Goal: Information Seeking & Learning: Learn about a topic

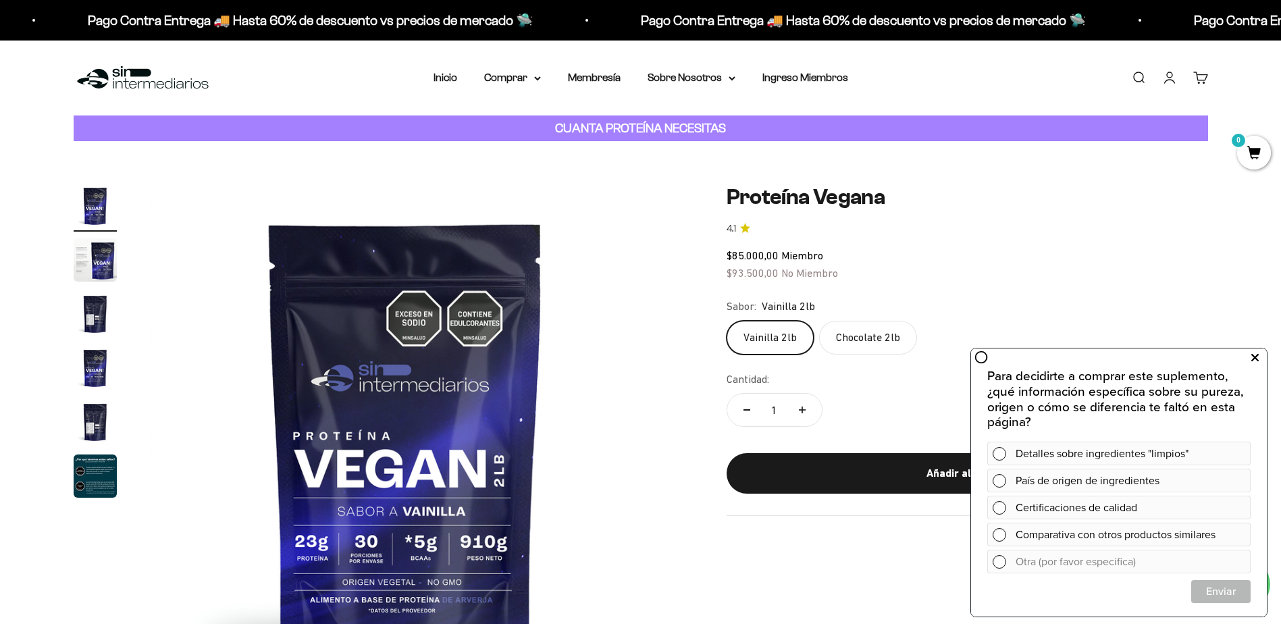
click at [1255, 355] on icon at bounding box center [1255, 358] width 7 height 18
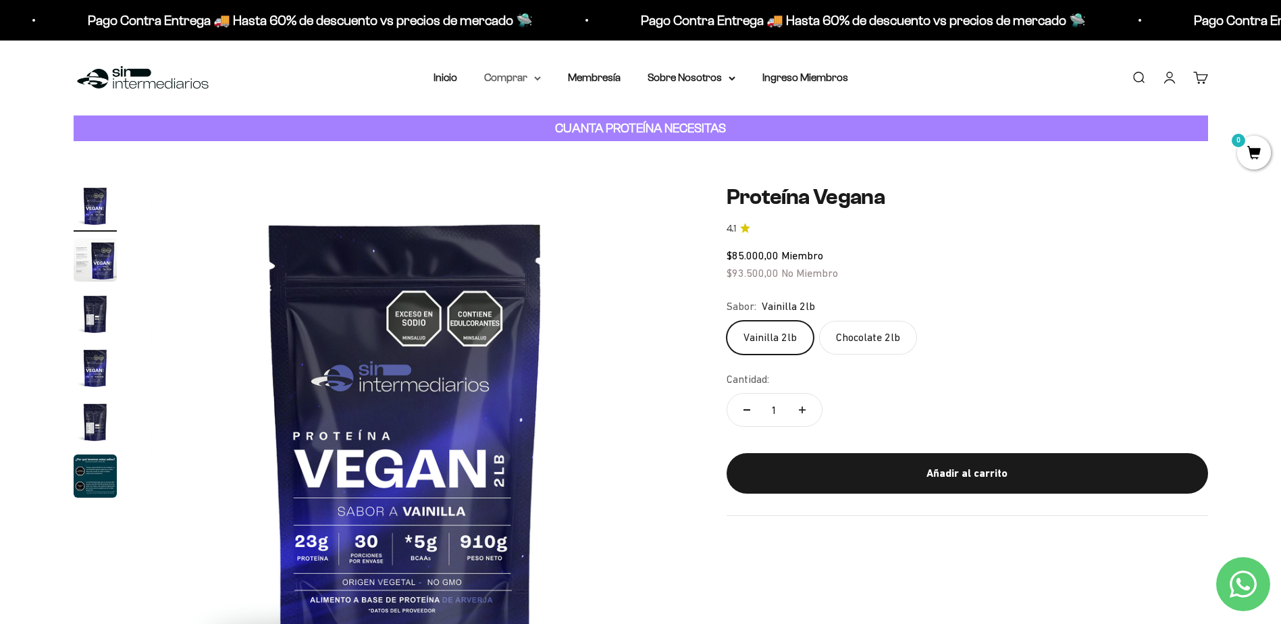
click at [532, 82] on summary "Comprar" at bounding box center [512, 78] width 57 height 18
click at [532, 122] on span "Proteínas" at bounding box center [514, 120] width 45 height 11
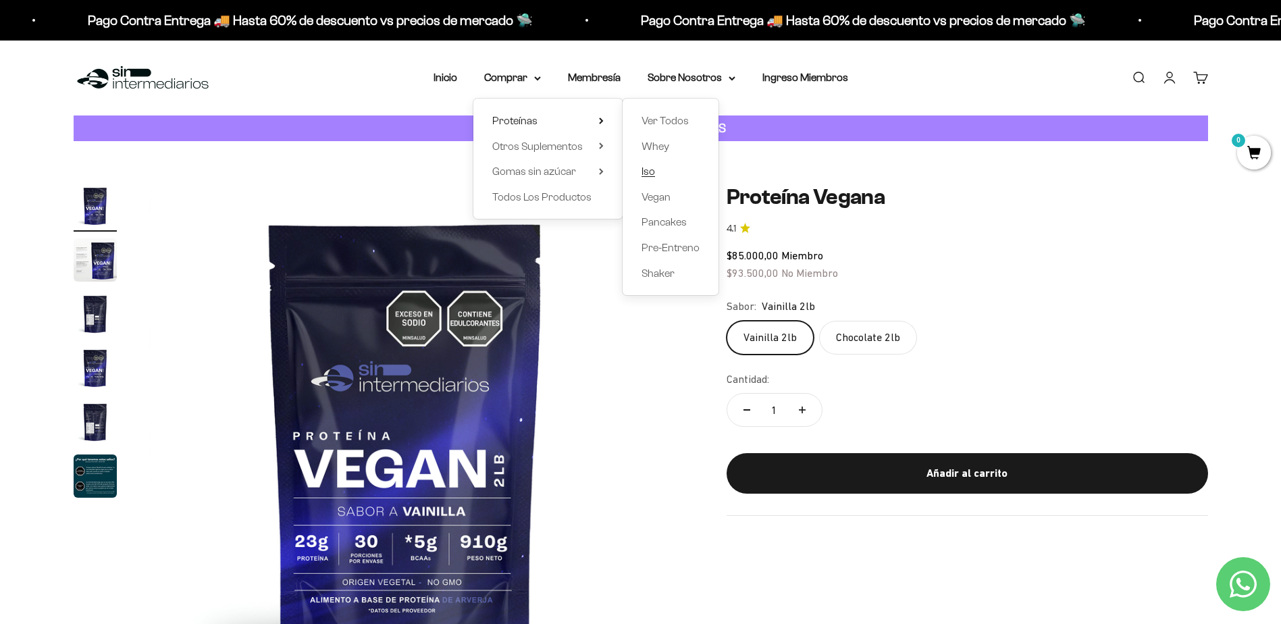
click at [643, 169] on span "Iso" at bounding box center [649, 170] width 14 height 11
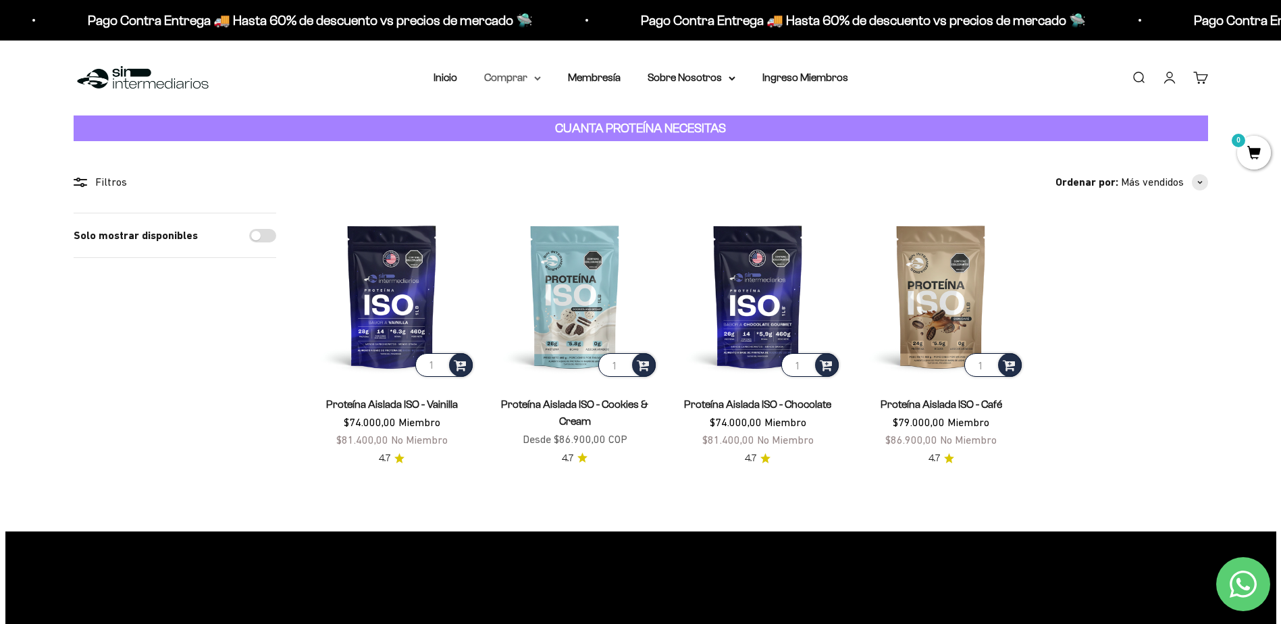
click at [515, 78] on summary "Comprar" at bounding box center [512, 78] width 57 height 18
click at [531, 118] on span "Proteínas" at bounding box center [514, 120] width 45 height 11
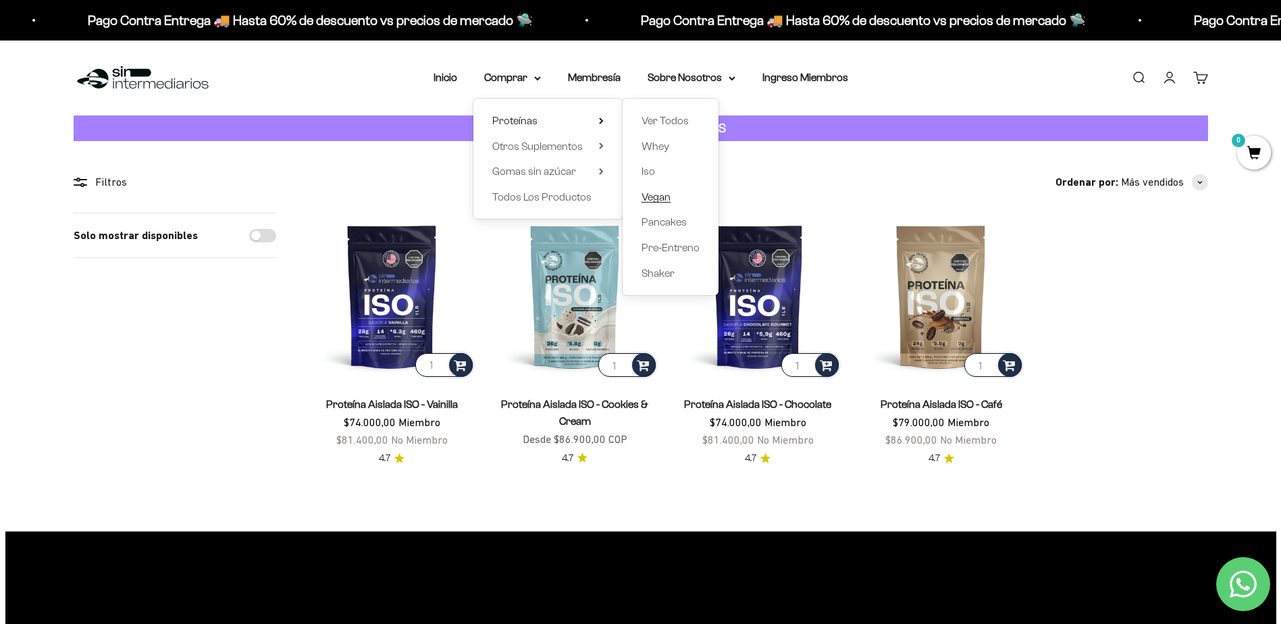
click at [655, 194] on span "Vegan" at bounding box center [656, 196] width 29 height 11
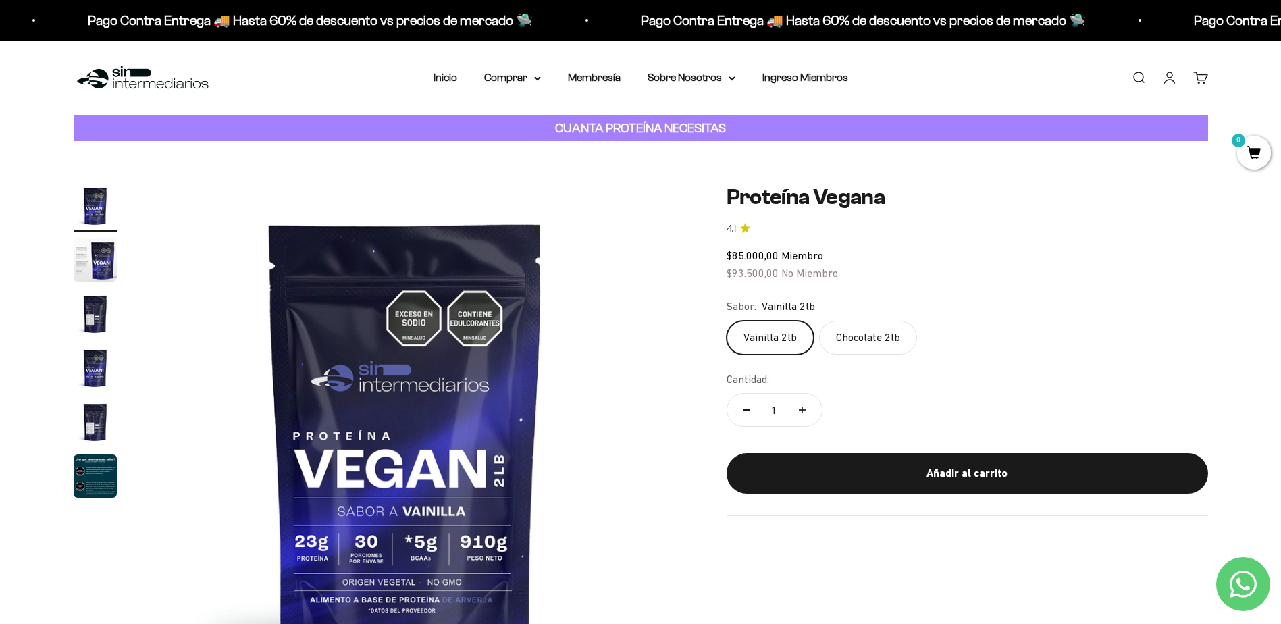
click at [869, 342] on label "Chocolate 2lb" at bounding box center [868, 338] width 98 height 34
click at [727, 321] on input "Chocolate 2lb" at bounding box center [726, 320] width 1 height 1
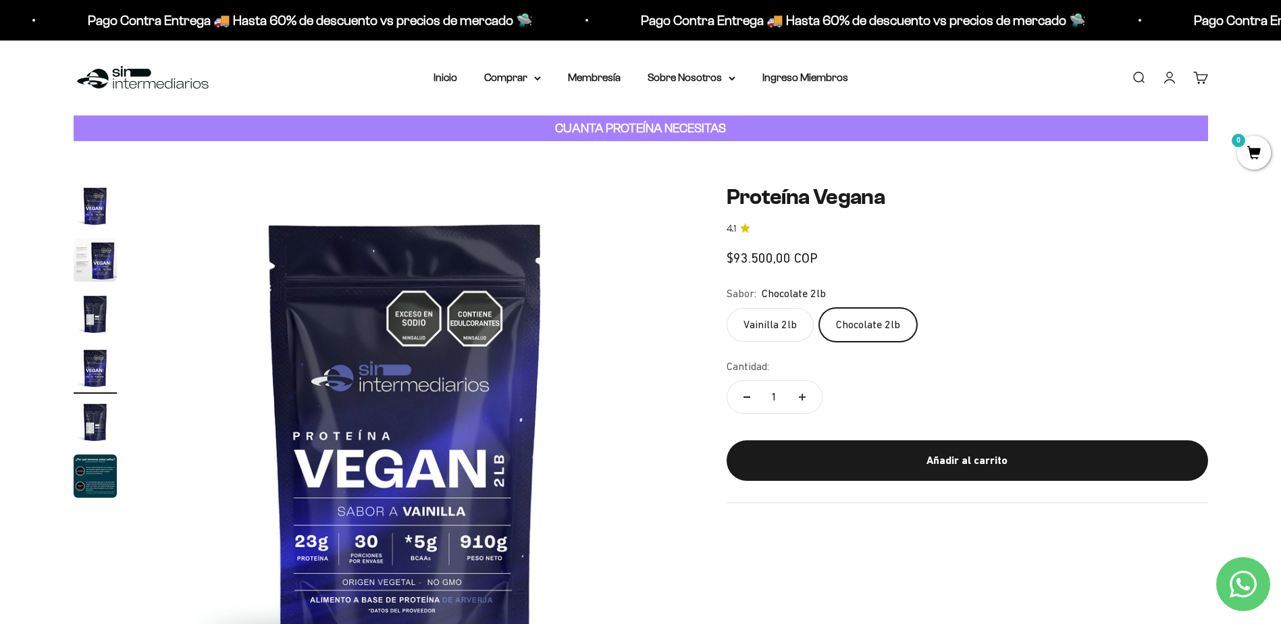
scroll to position [0, 1587]
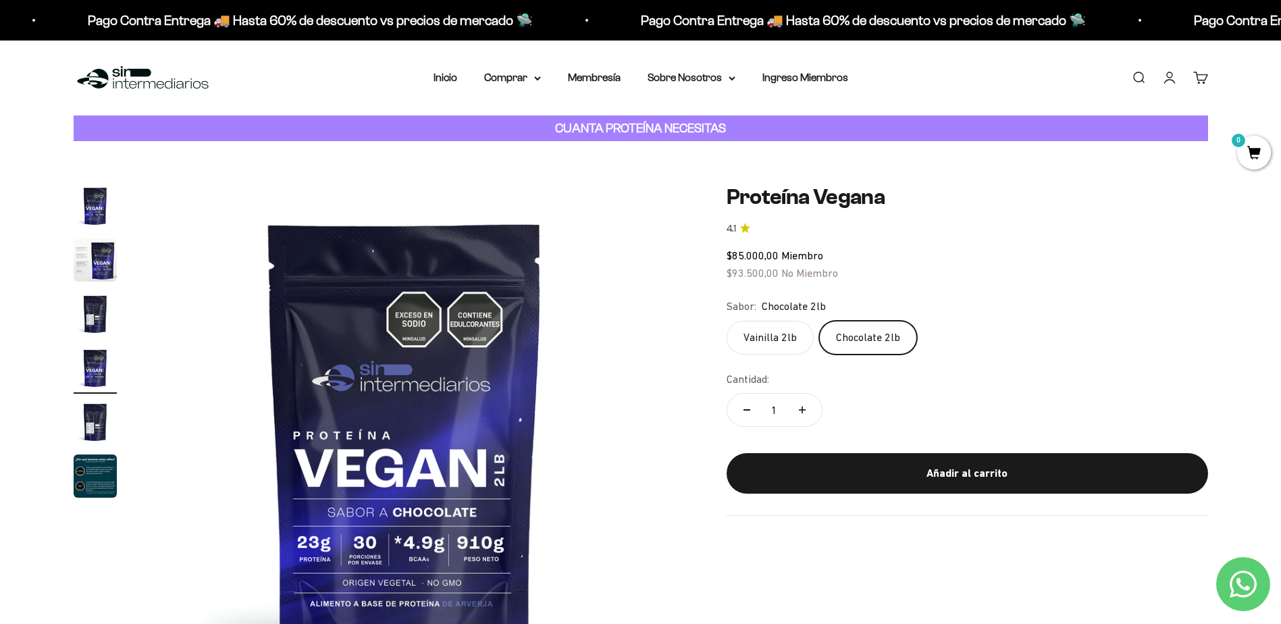
click at [748, 340] on label "Vainilla 2lb" at bounding box center [770, 338] width 87 height 34
click at [727, 321] on input "Vainilla 2lb" at bounding box center [726, 320] width 1 height 1
radio input "true"
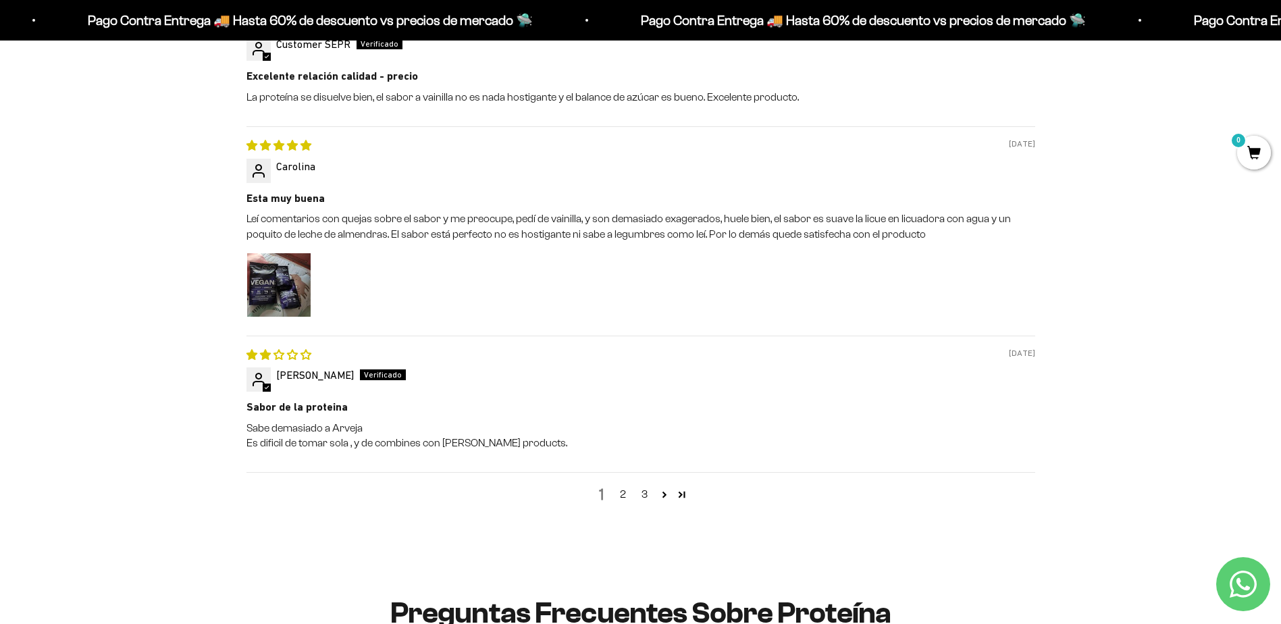
scroll to position [1689, 0]
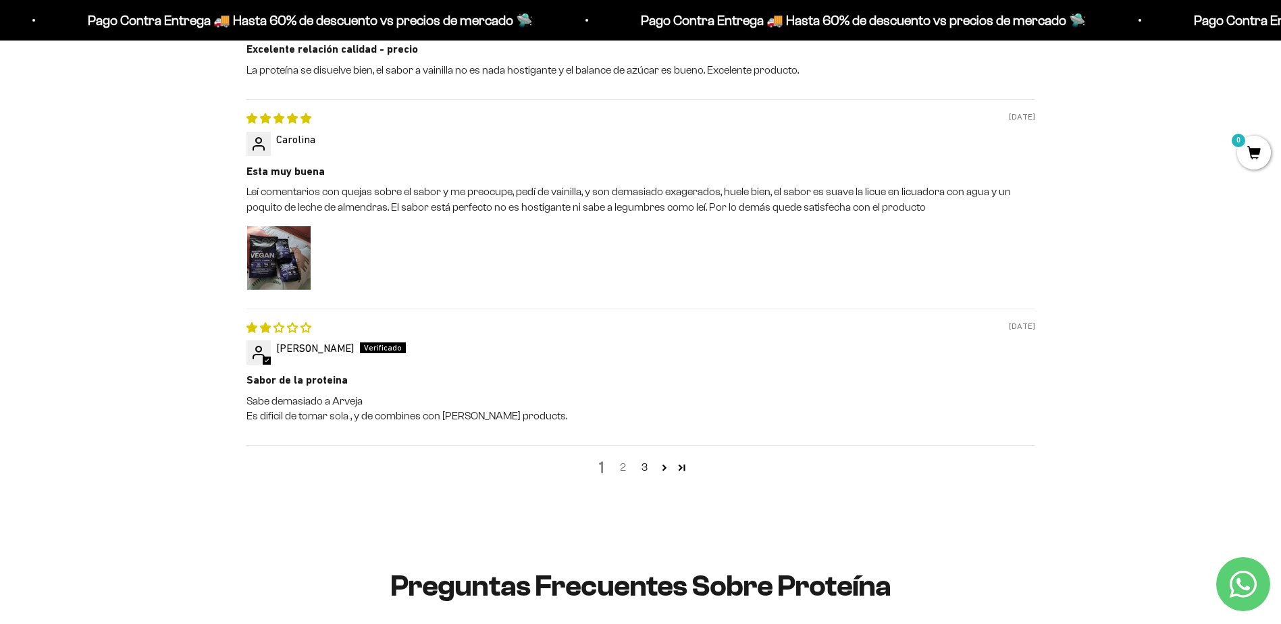
click at [621, 474] on link "2" at bounding box center [624, 467] width 22 height 16
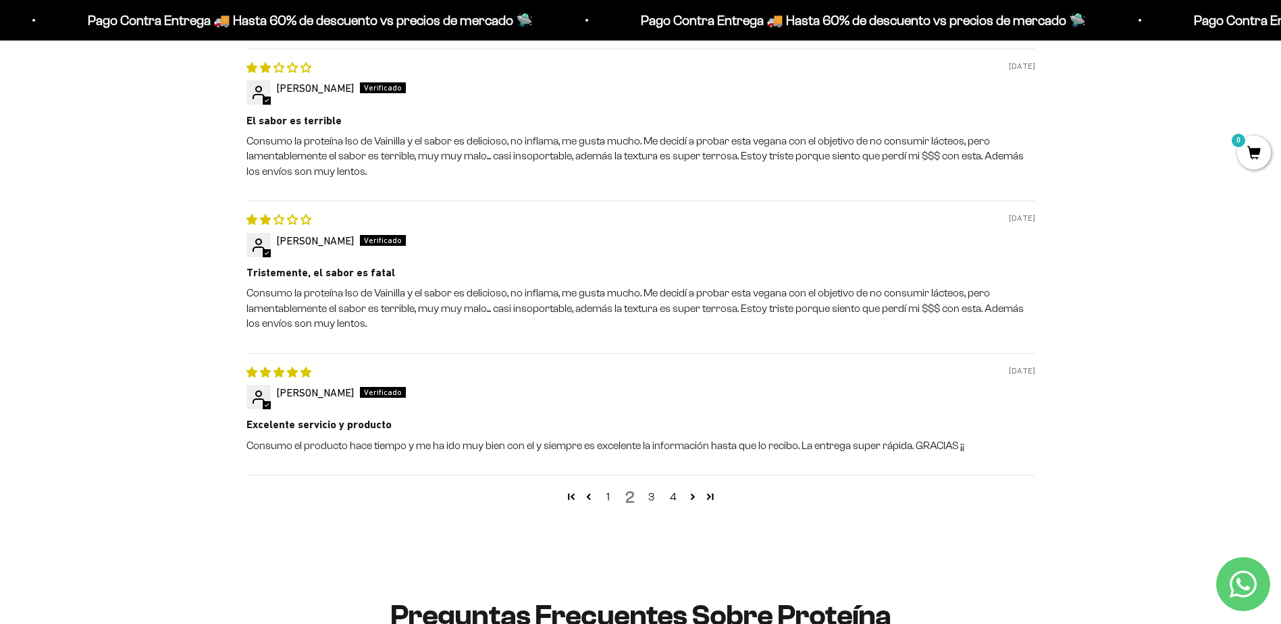
scroll to position [1614, 0]
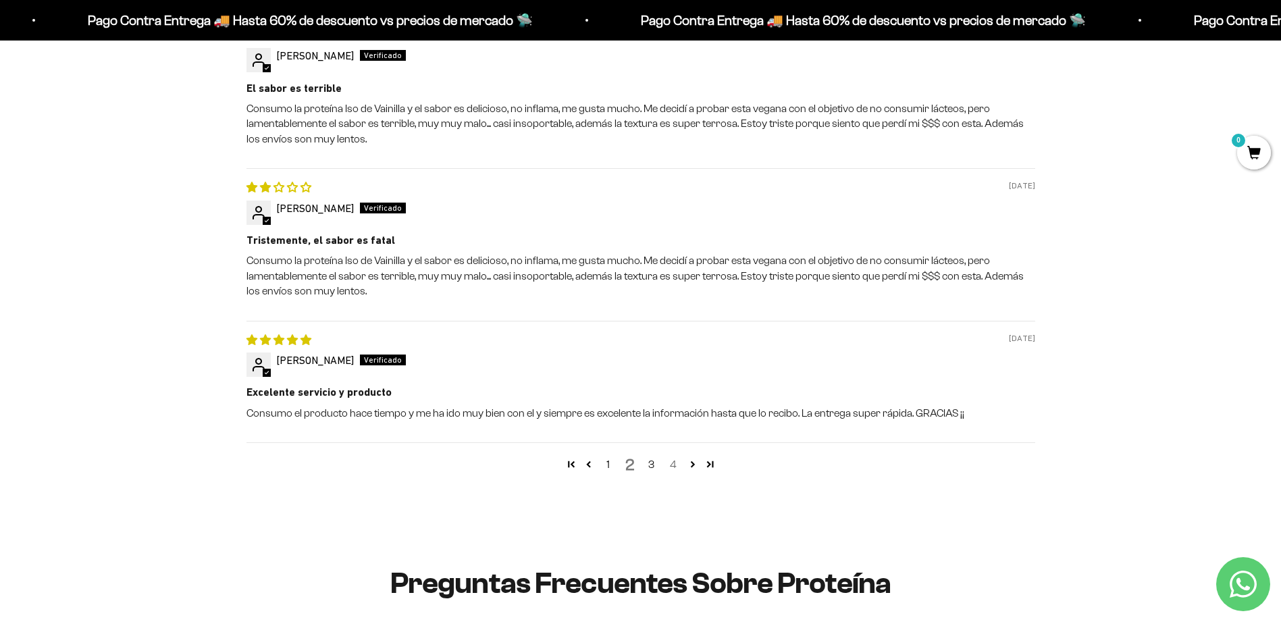
click at [676, 467] on link "4" at bounding box center [674, 465] width 22 height 16
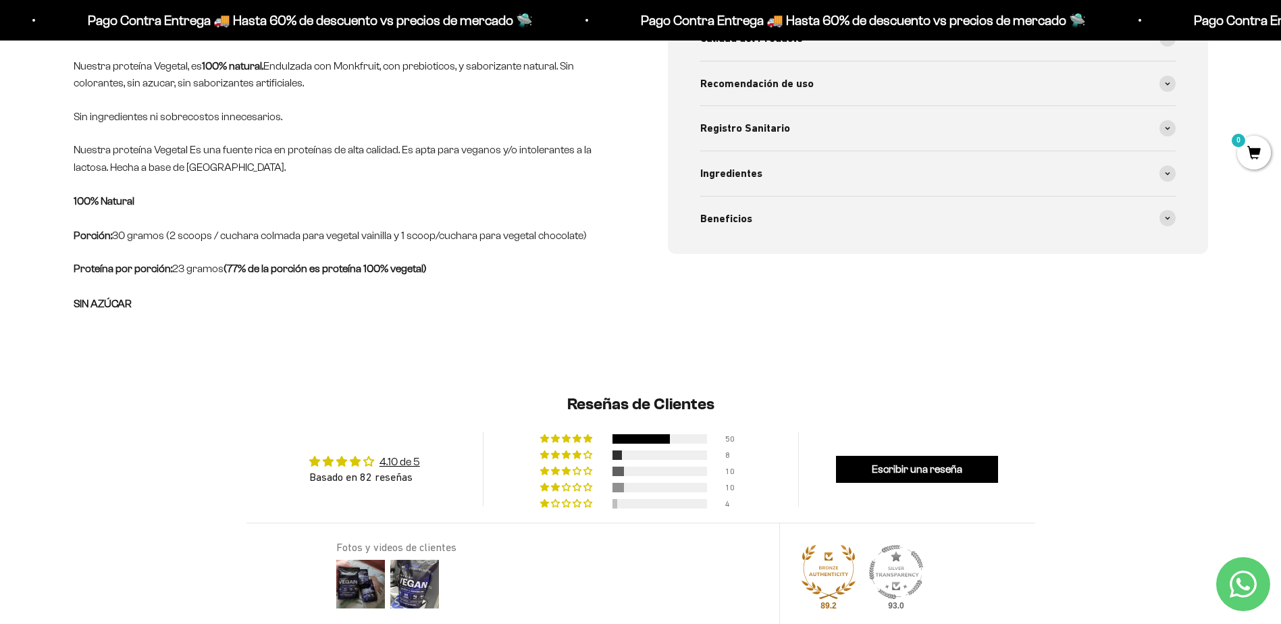
scroll to position [732, 0]
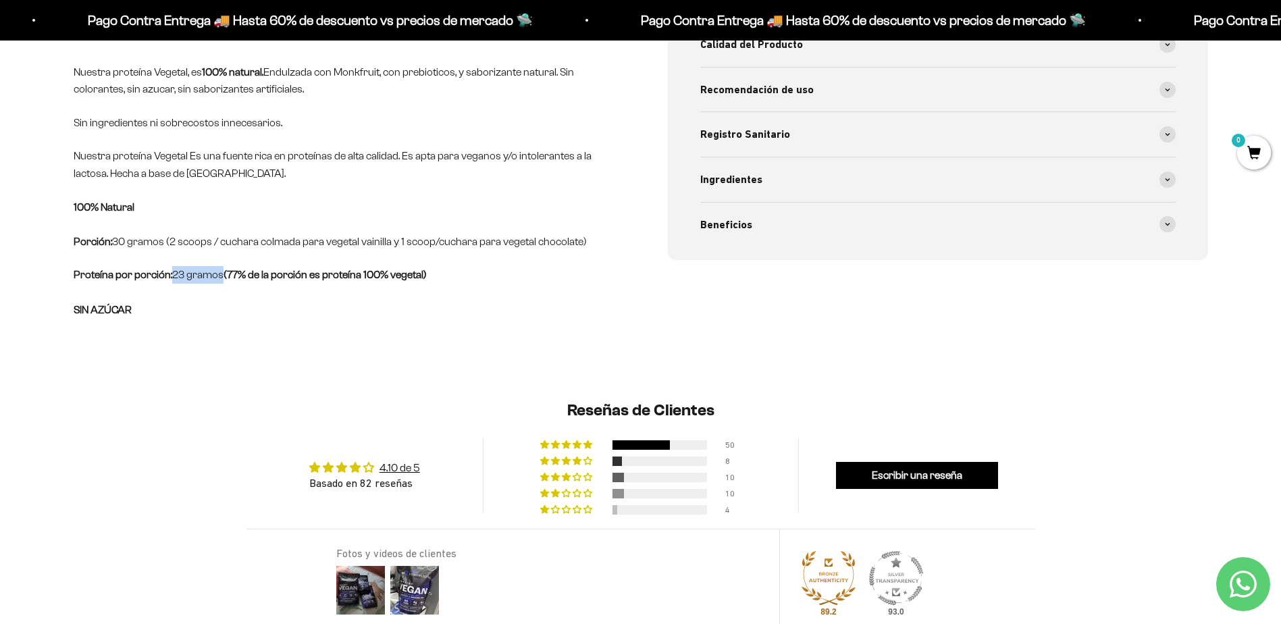
drag, startPoint x: 171, startPoint y: 275, endPoint x: 222, endPoint y: 275, distance: 51.3
click at [222, 275] on p "Proteína por porción: 23 gramos (77% de la porción es proteína 100% vegetal) SI…" at bounding box center [344, 292] width 540 height 52
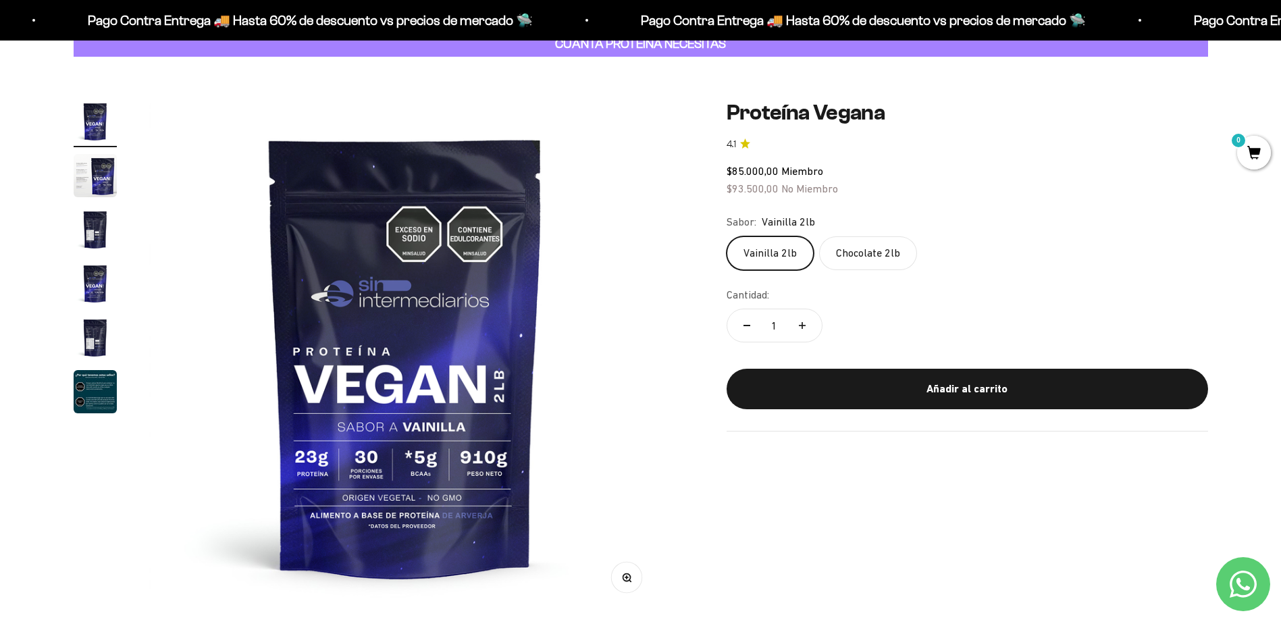
scroll to position [113, 0]
